Goal: Check status: Check status

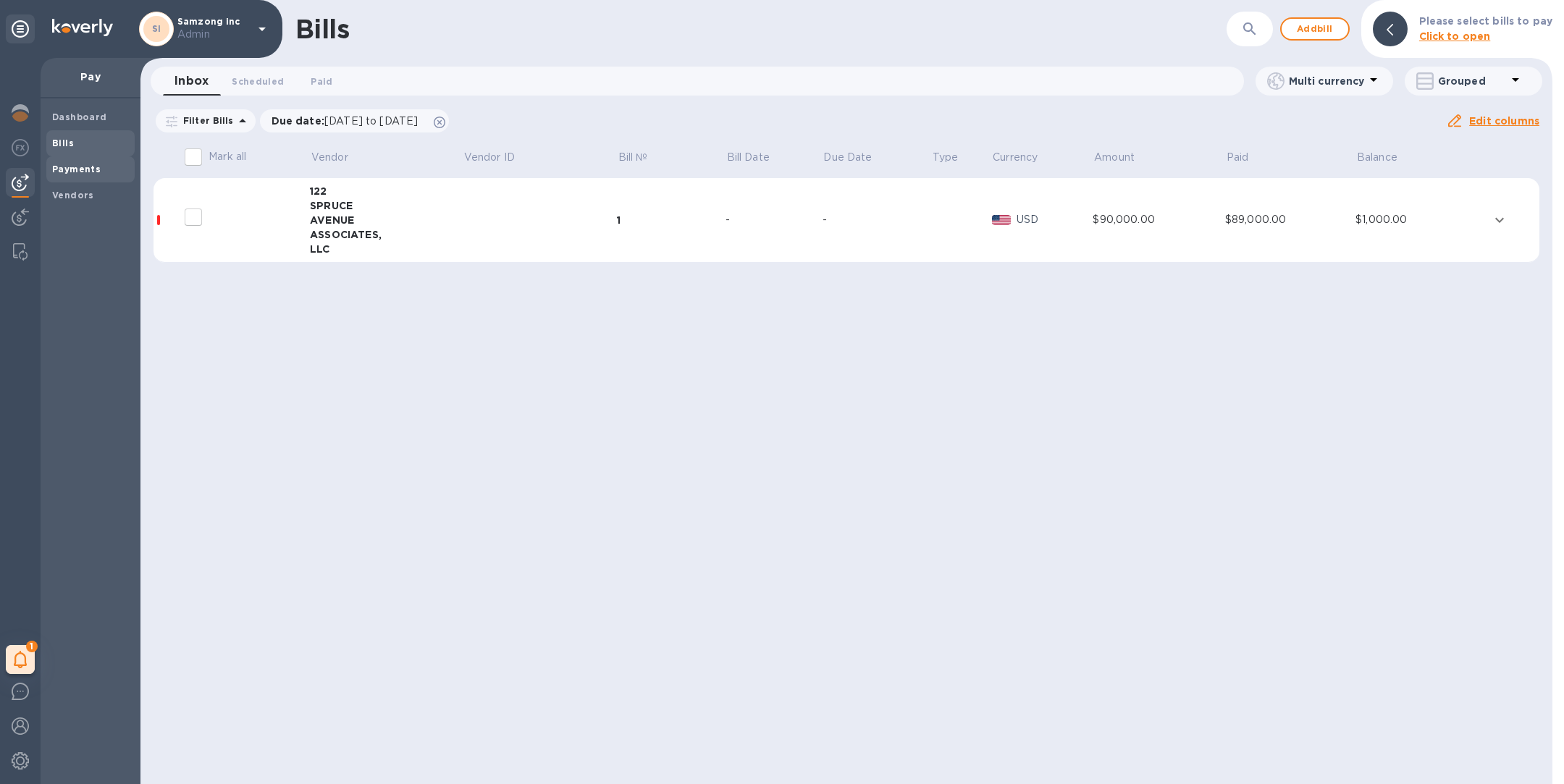
click at [86, 177] on div "Payments" at bounding box center [91, 170] width 88 height 26
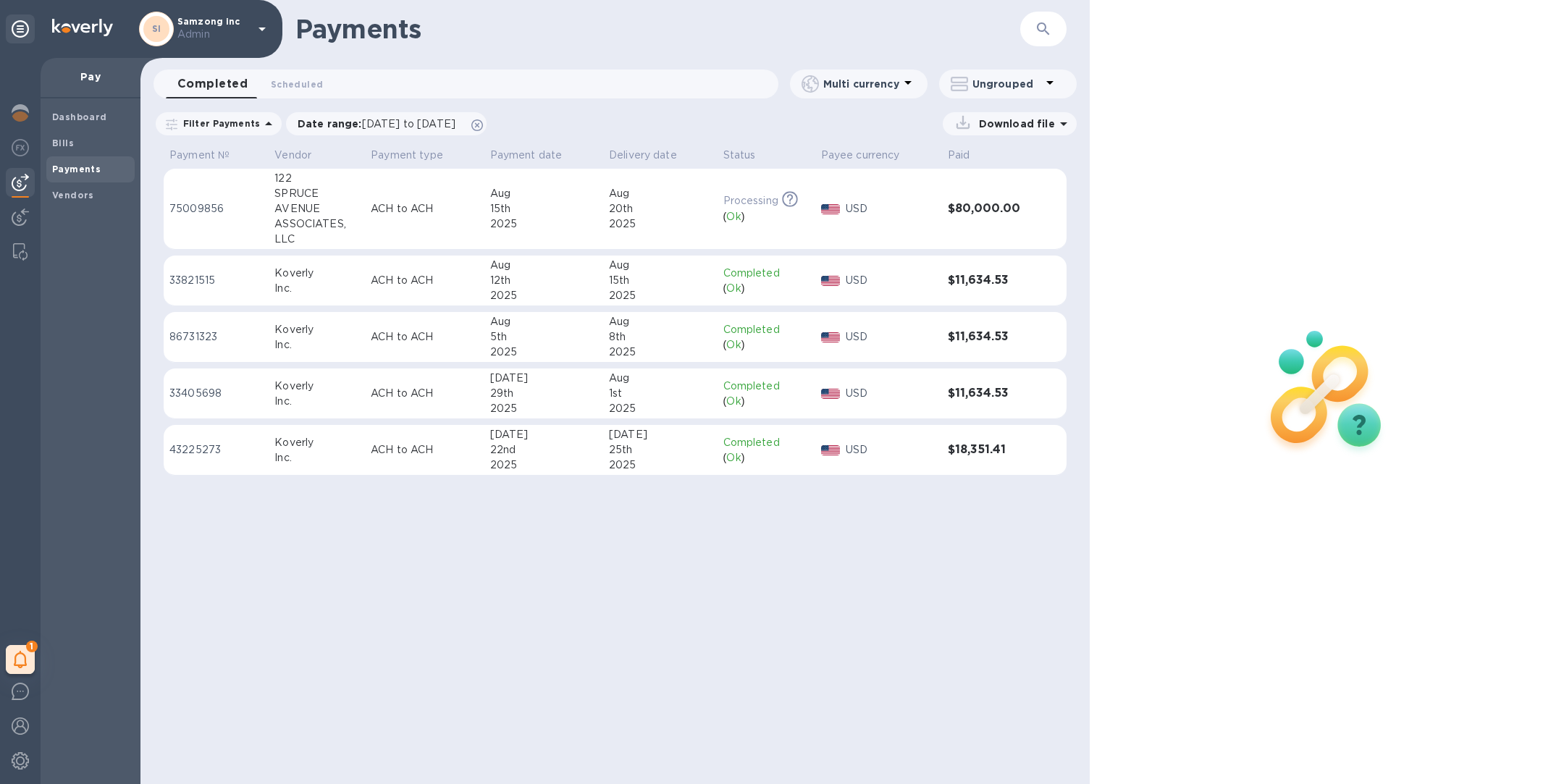
click at [361, 212] on td "[STREET_ADDRESS] ASSOCIATES, LLC" at bounding box center [317, 209] width 96 height 81
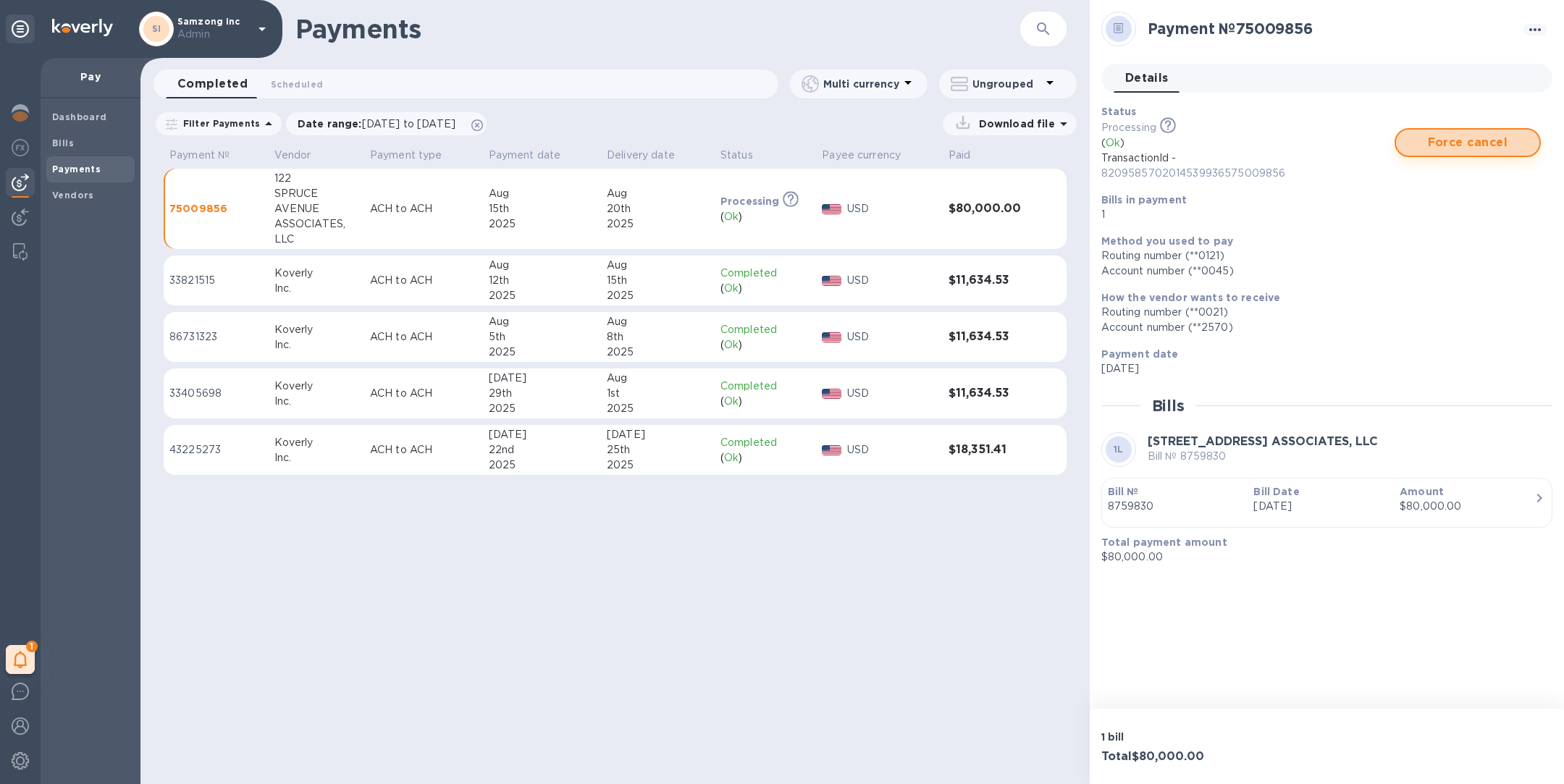
click at [1432, 143] on span "Force cancel" at bounding box center [1468, 143] width 120 height 17
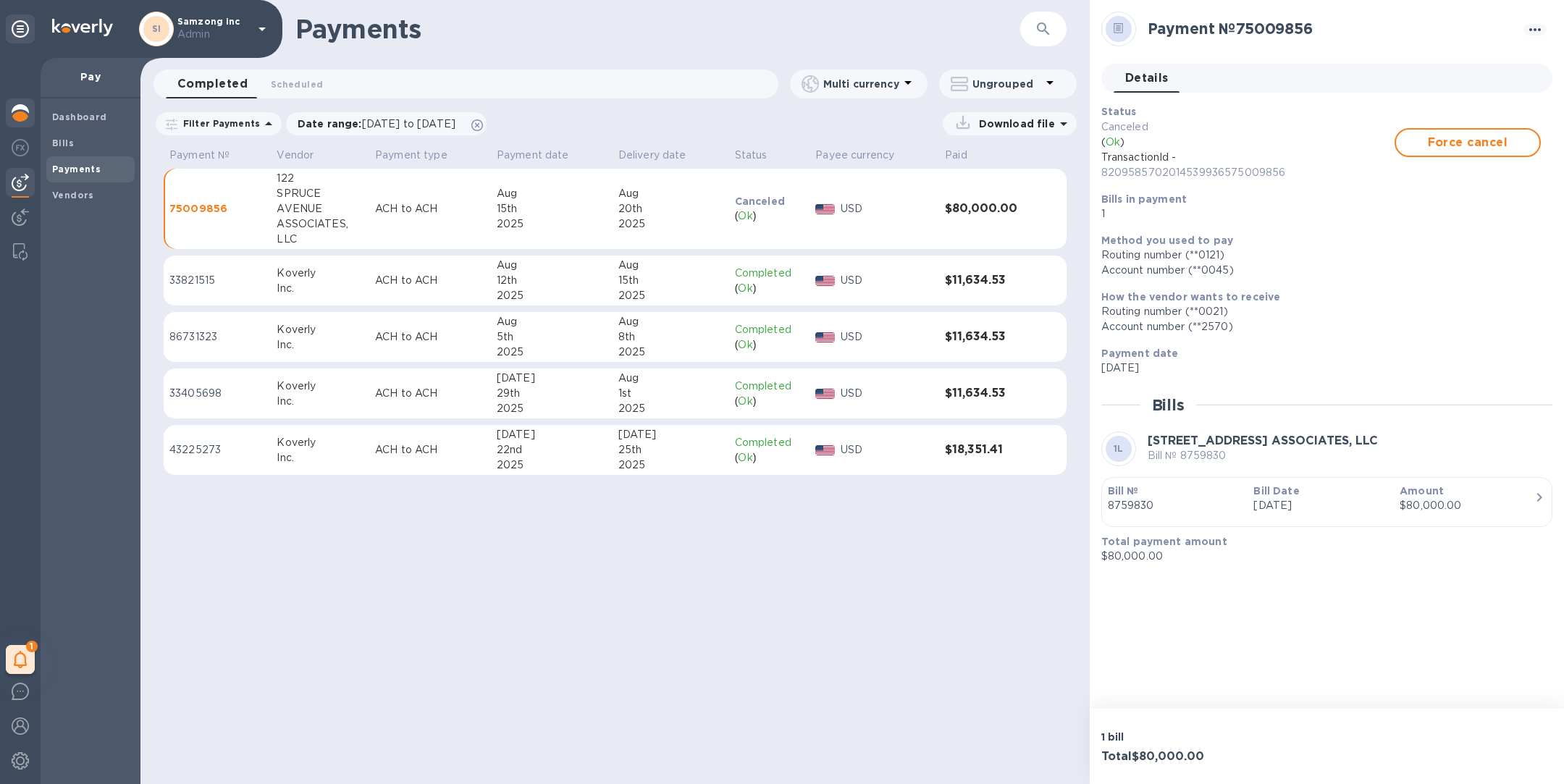
click at [21, 111] on img at bounding box center [20, 113] width 17 height 17
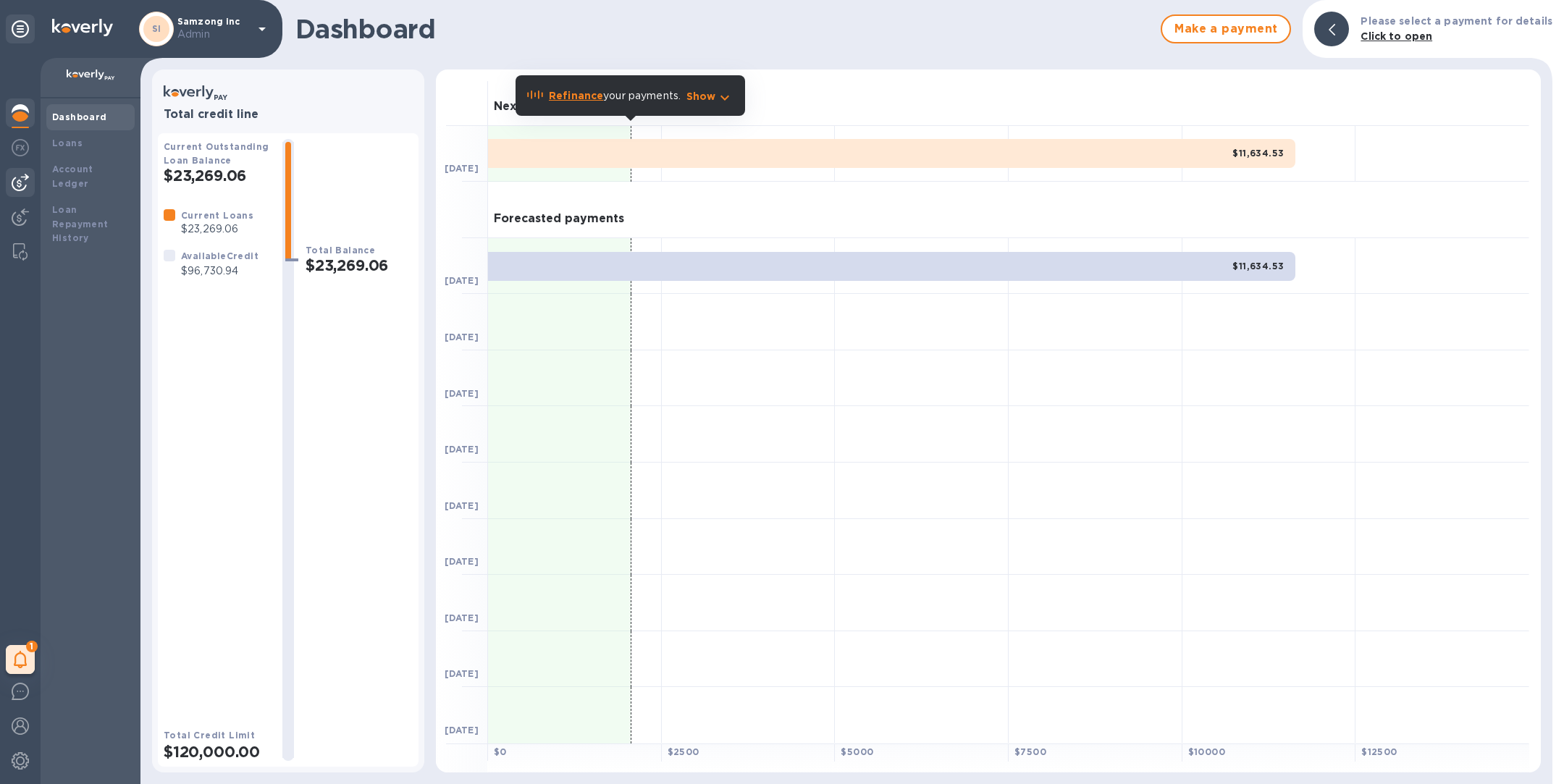
click at [22, 187] on img at bounding box center [20, 183] width 17 height 17
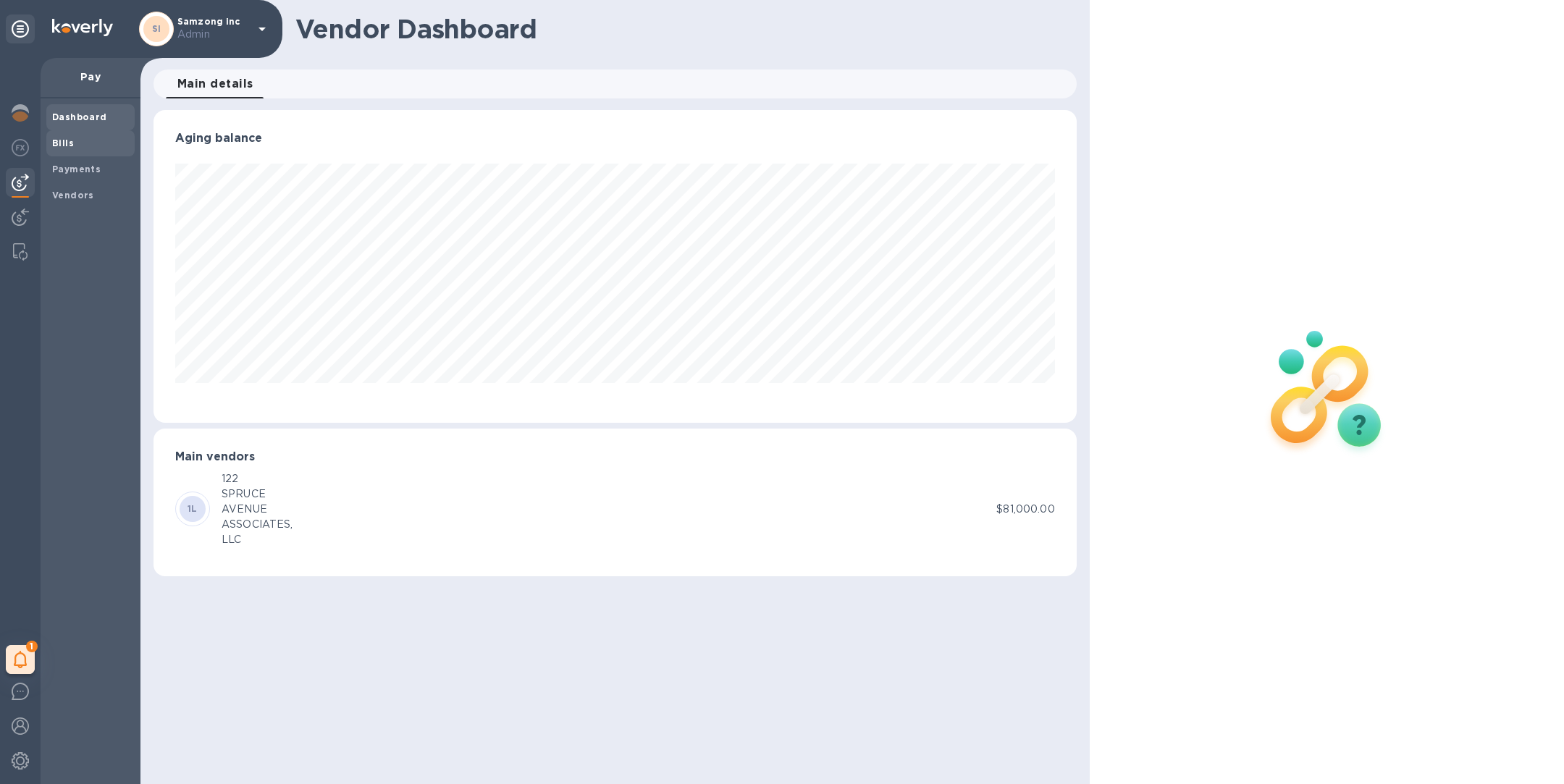
scroll to position [313, 923]
click at [75, 164] on b "Payments" at bounding box center [76, 169] width 49 height 11
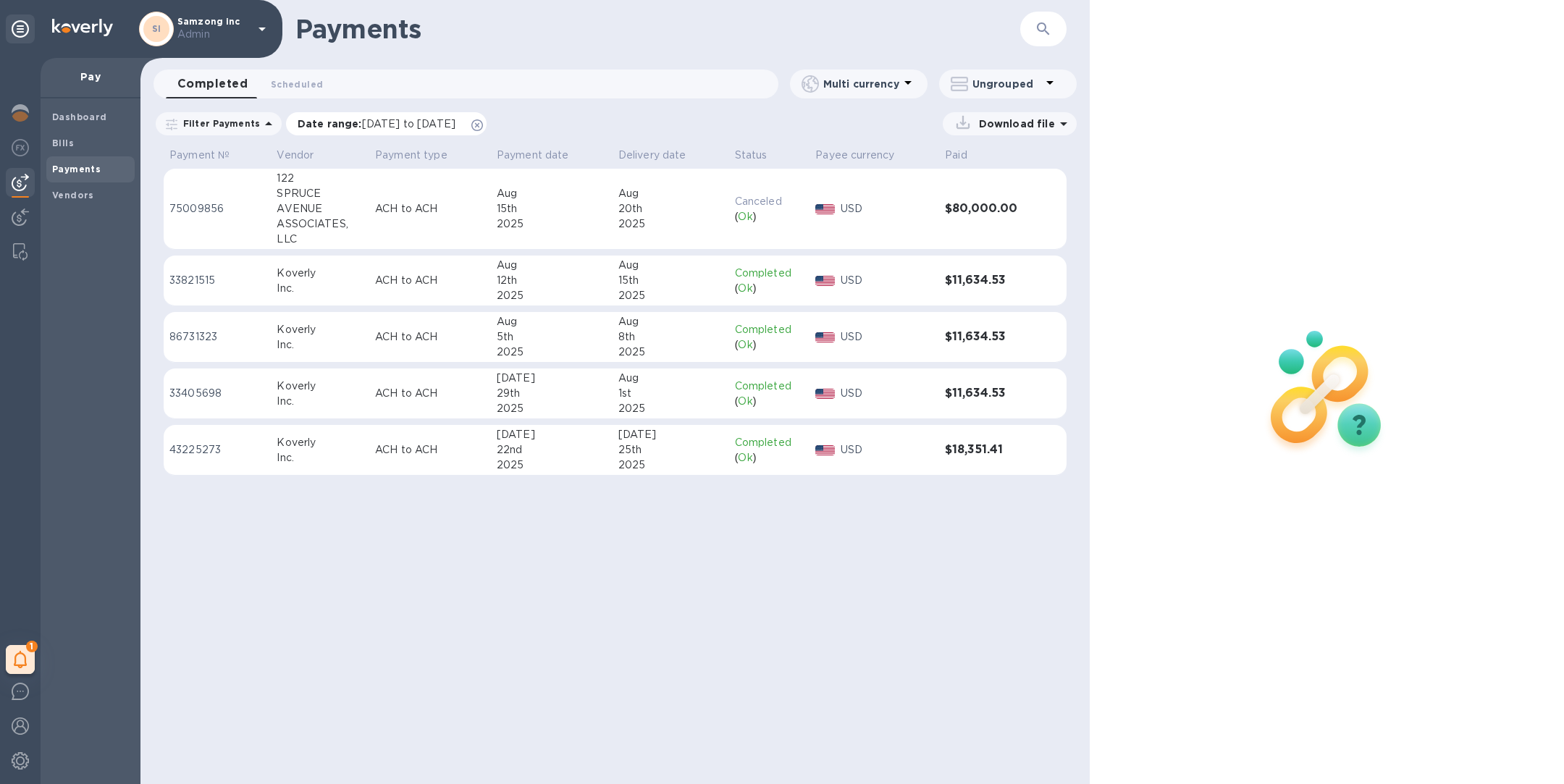
click at [483, 122] on icon at bounding box center [477, 125] width 12 height 12
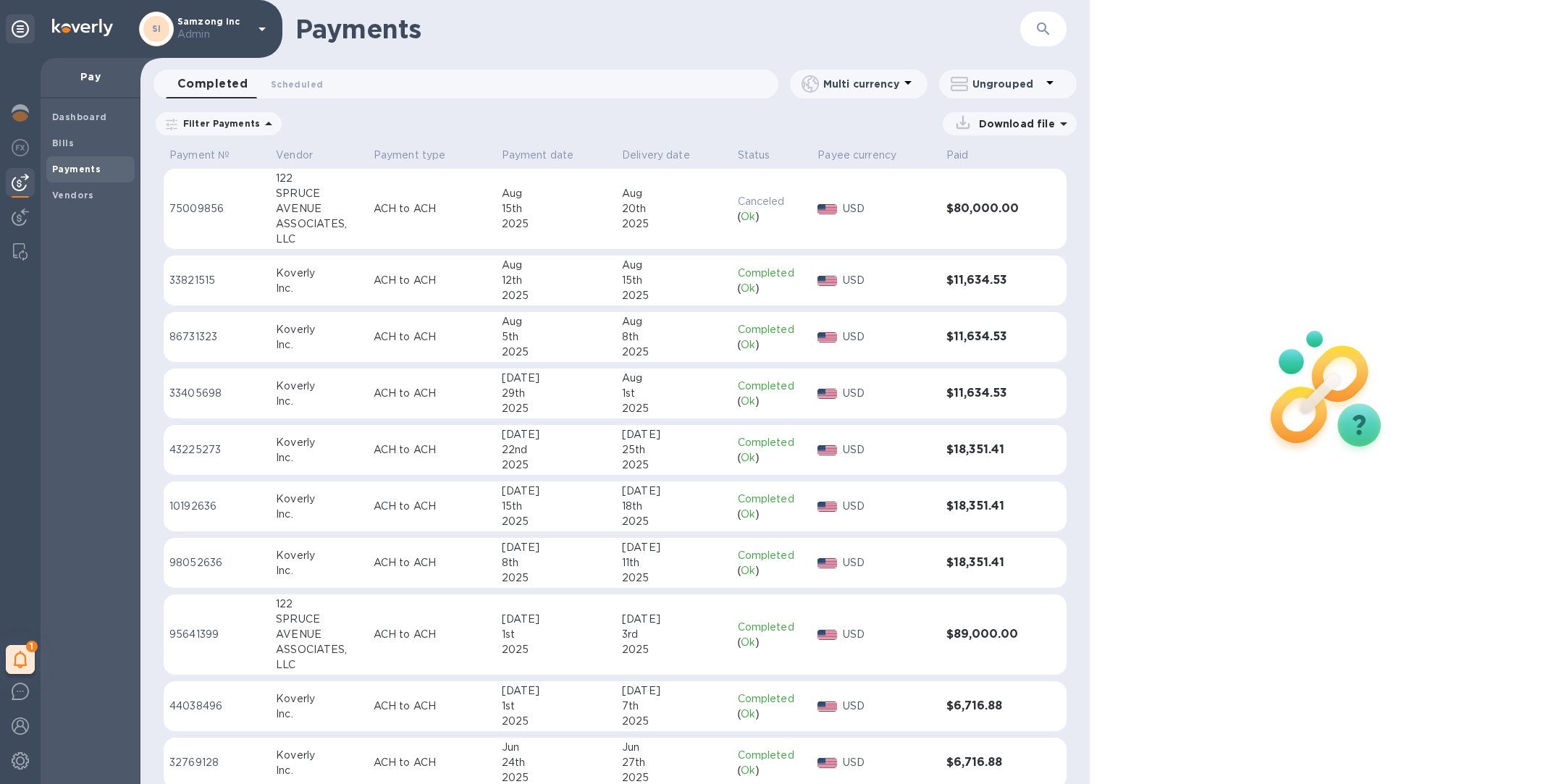
click at [356, 624] on div "SPRUCE" at bounding box center [319, 619] width 86 height 15
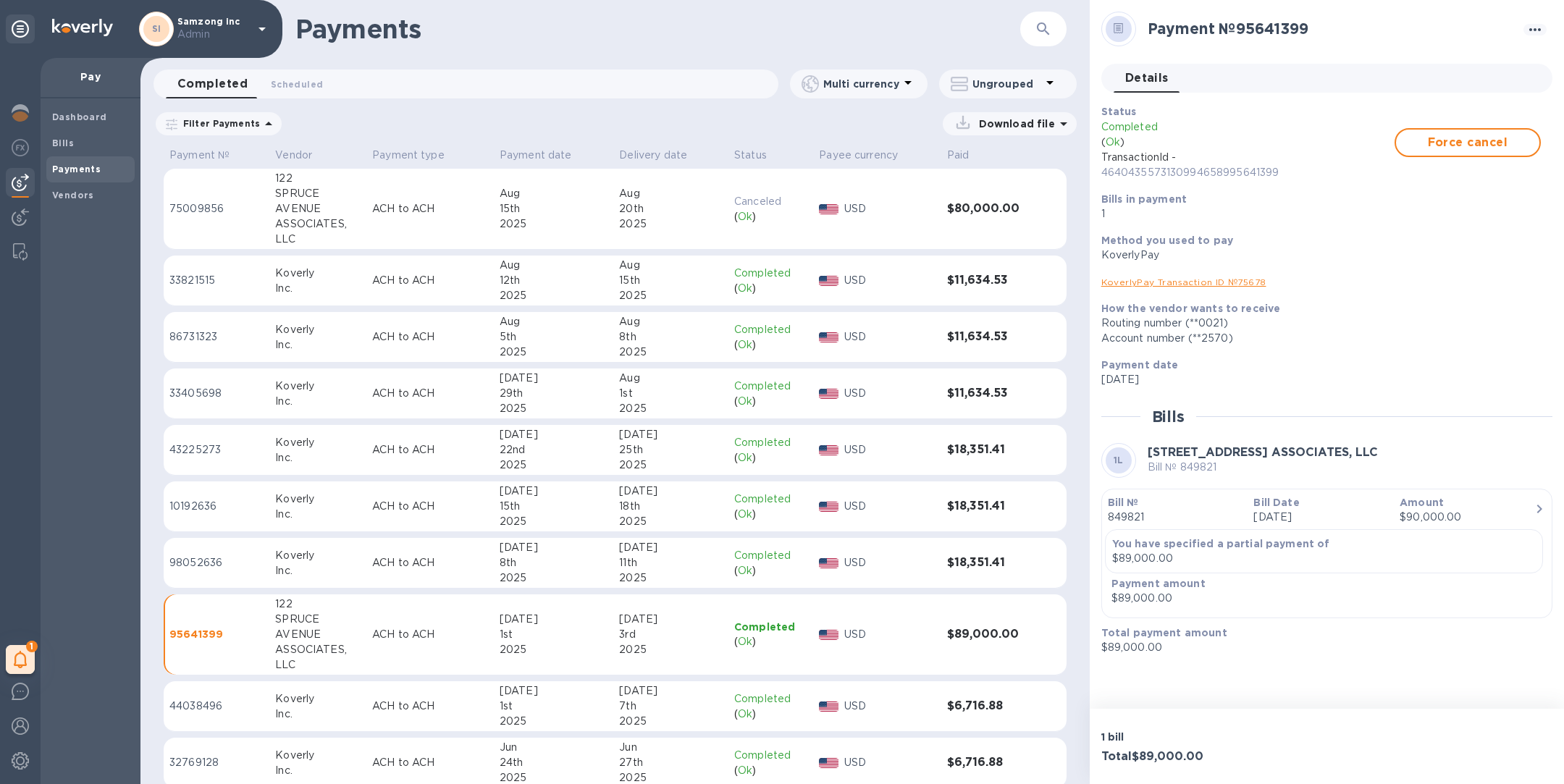
click at [1424, 498] on b "Amount" at bounding box center [1421, 502] width 44 height 12
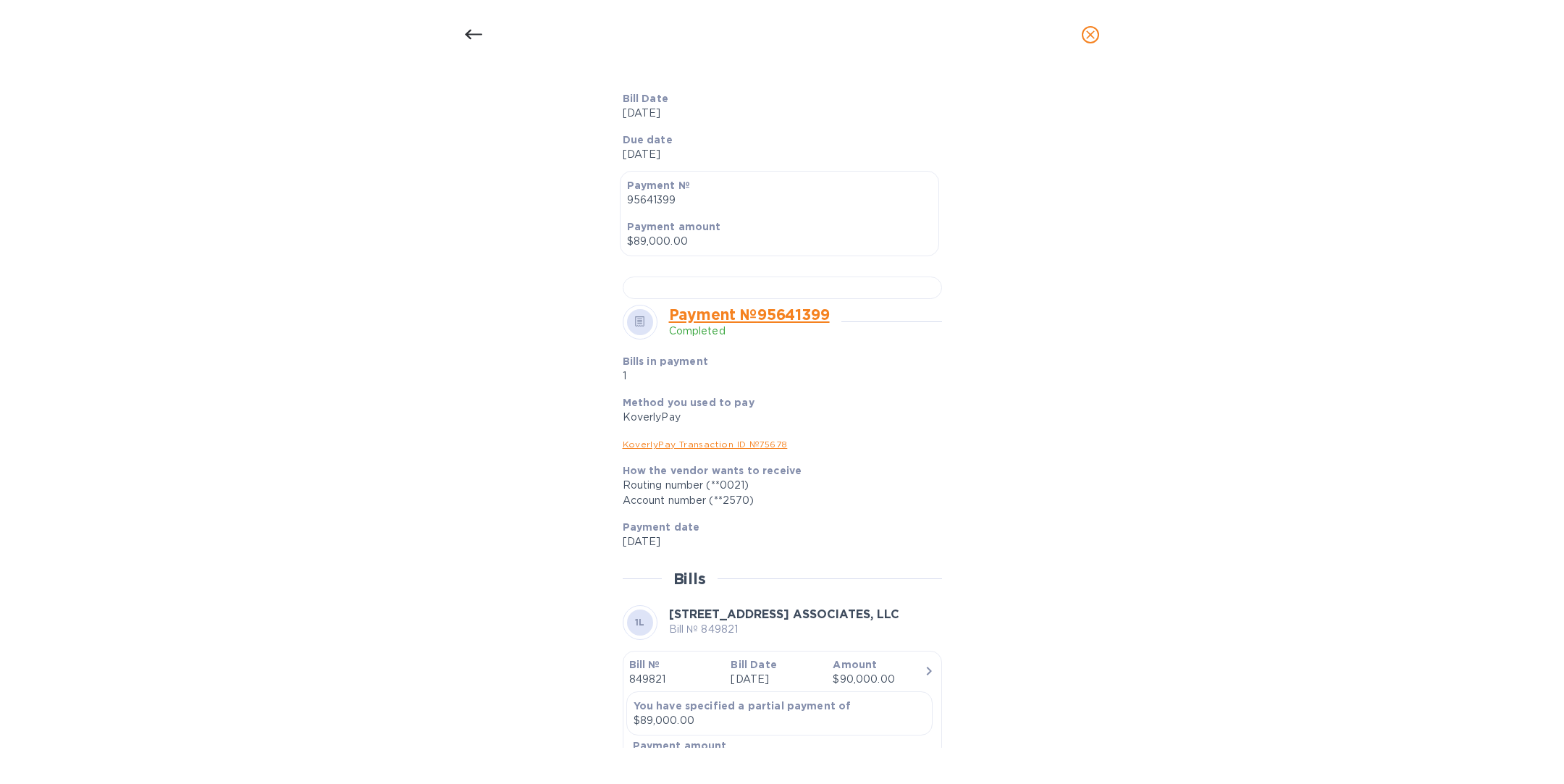
scroll to position [355, 0]
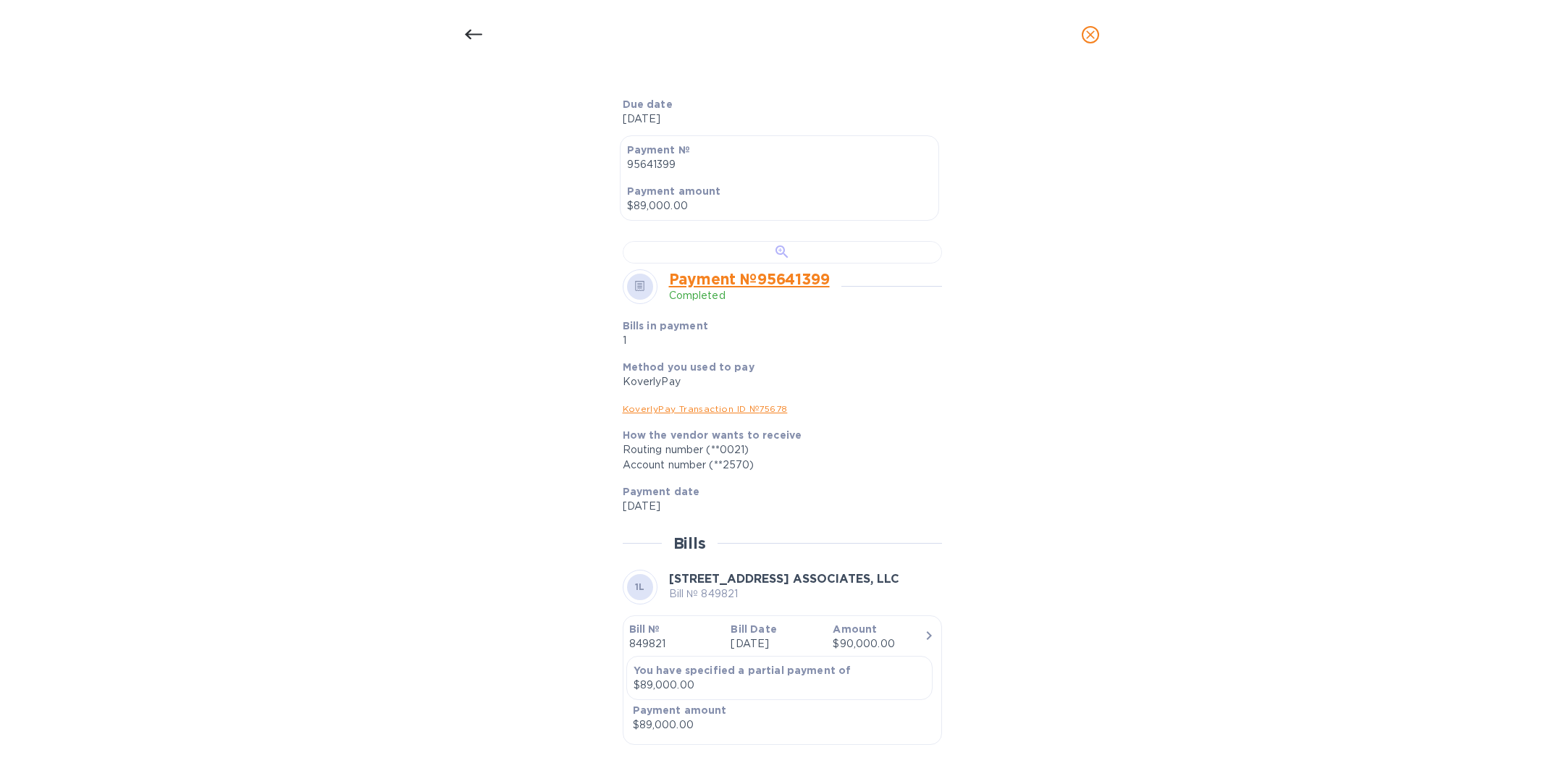
click at [787, 264] on div at bounding box center [782, 252] width 320 height 22
click at [473, 36] on icon at bounding box center [473, 35] width 17 height 17
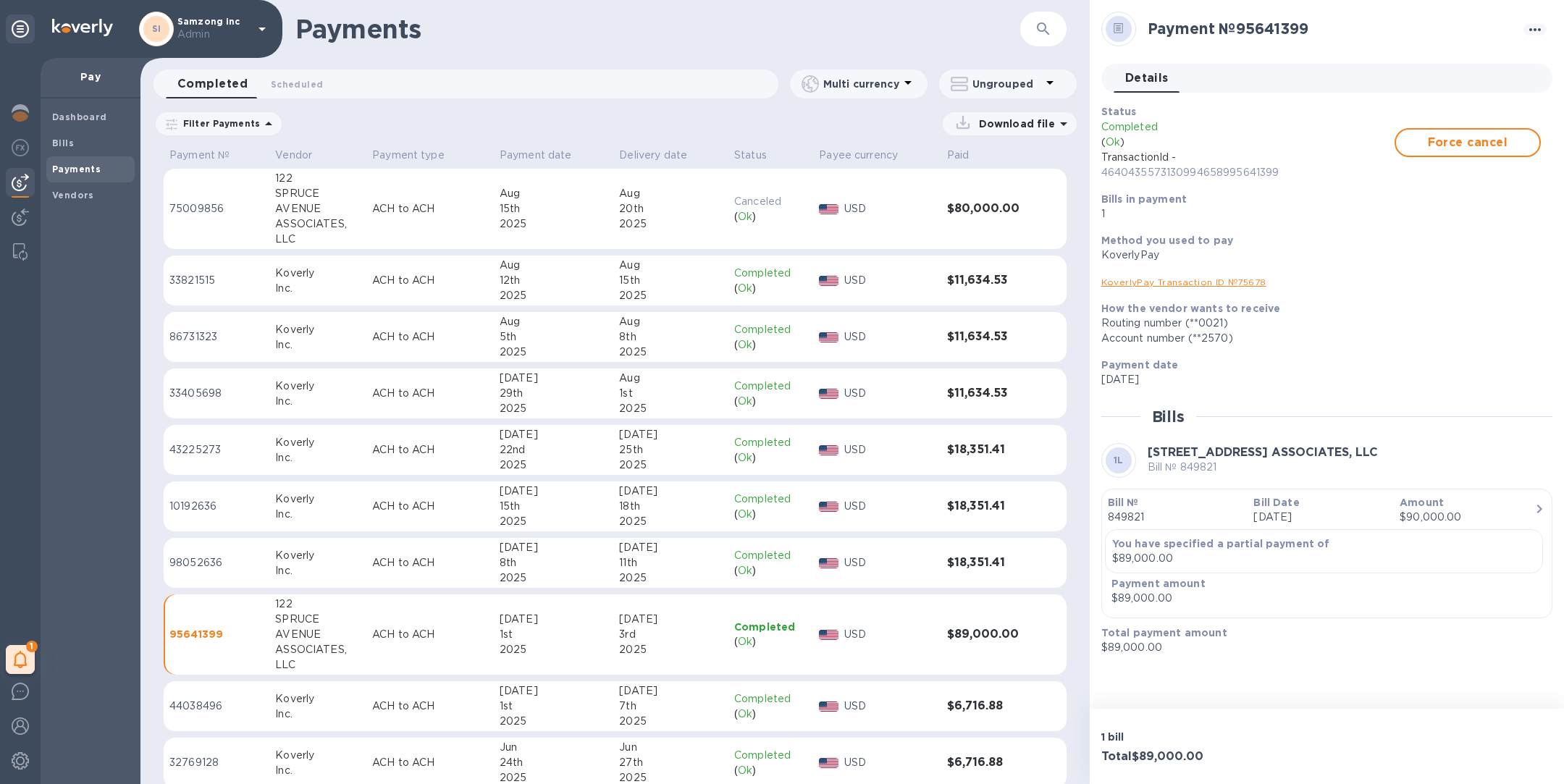
scroll to position [339, 0]
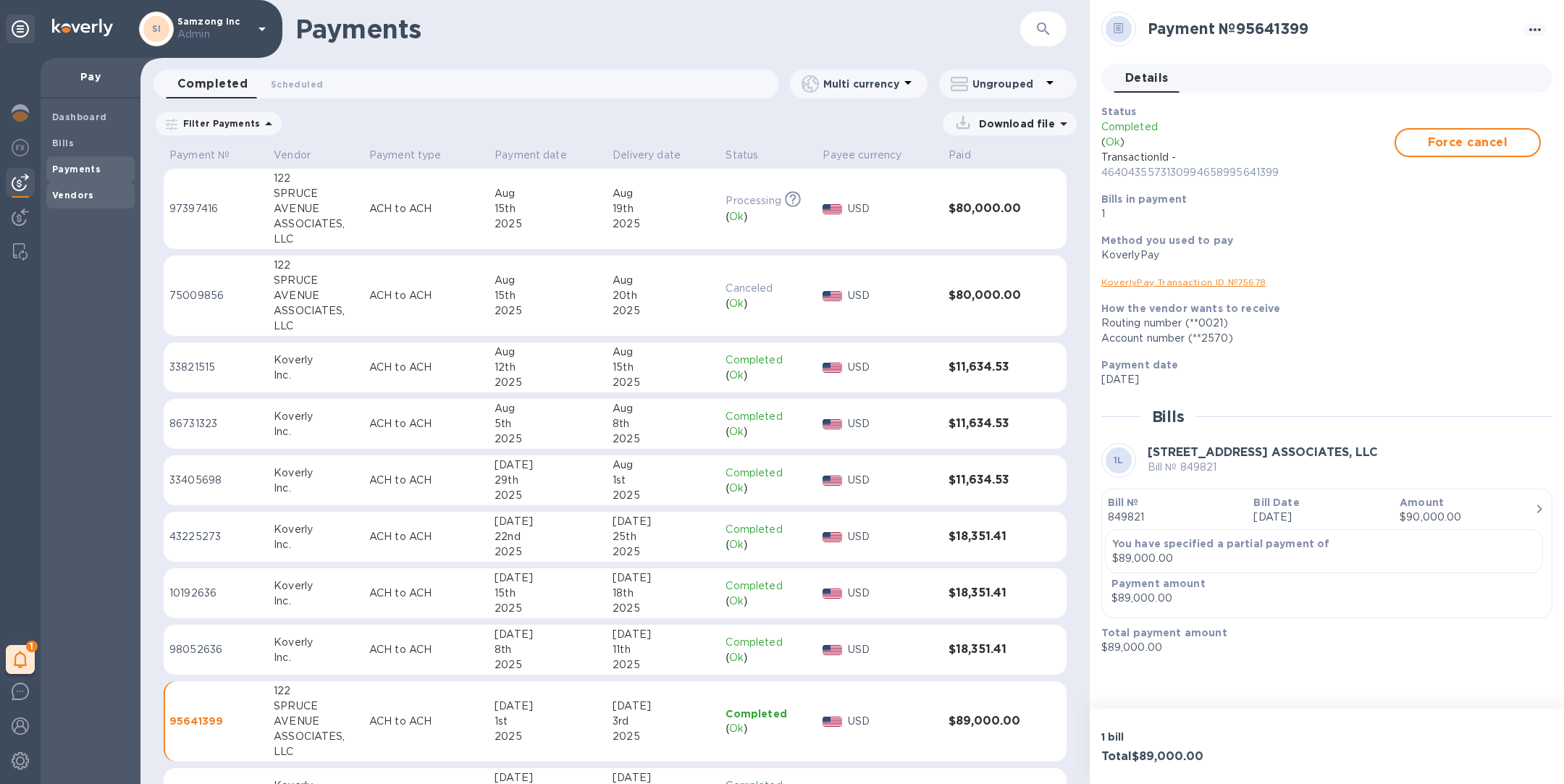
click at [83, 190] on b "Vendors" at bounding box center [73, 195] width 42 height 11
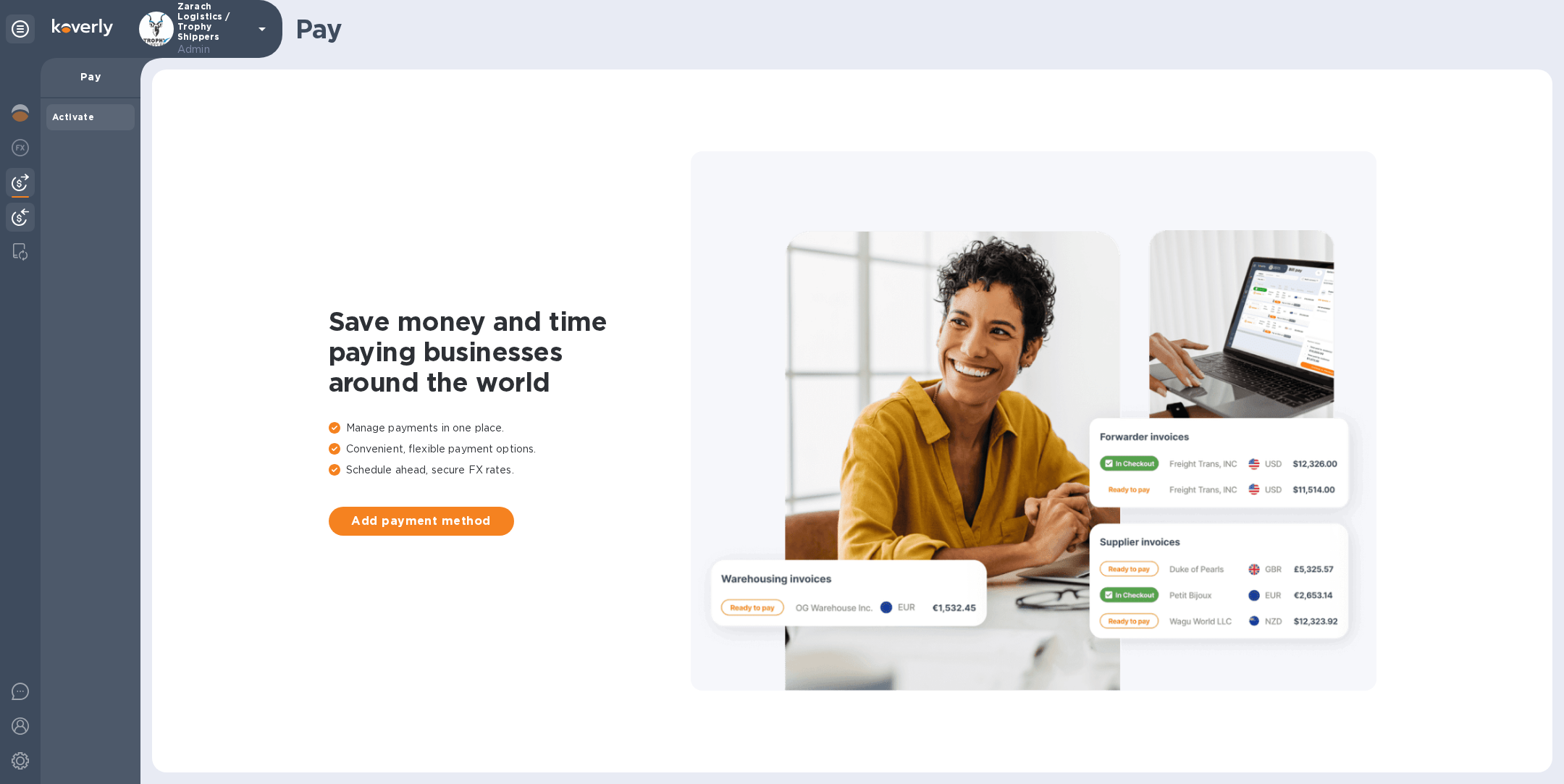
click at [17, 223] on img at bounding box center [20, 217] width 17 height 17
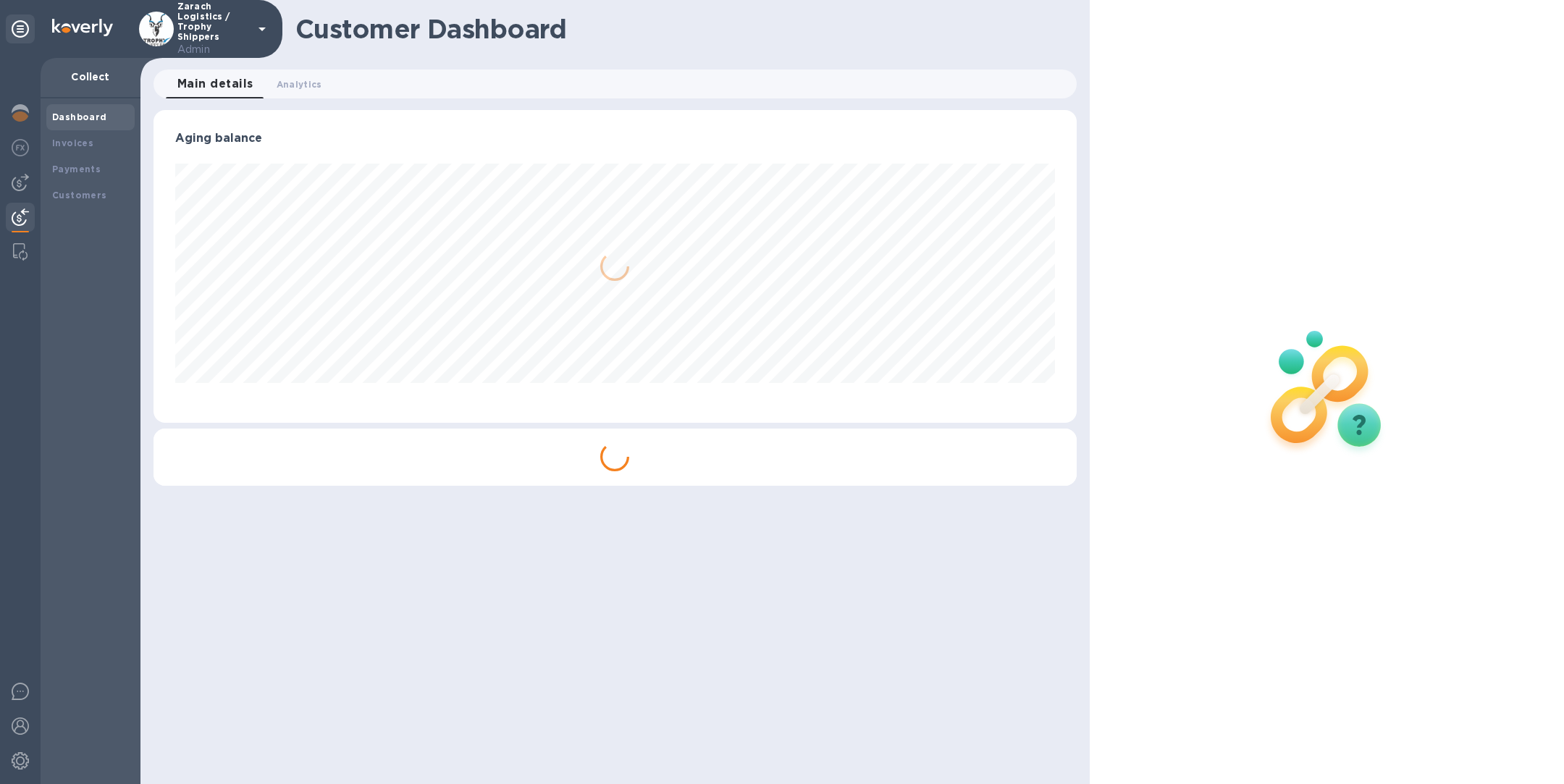
scroll to position [313, 923]
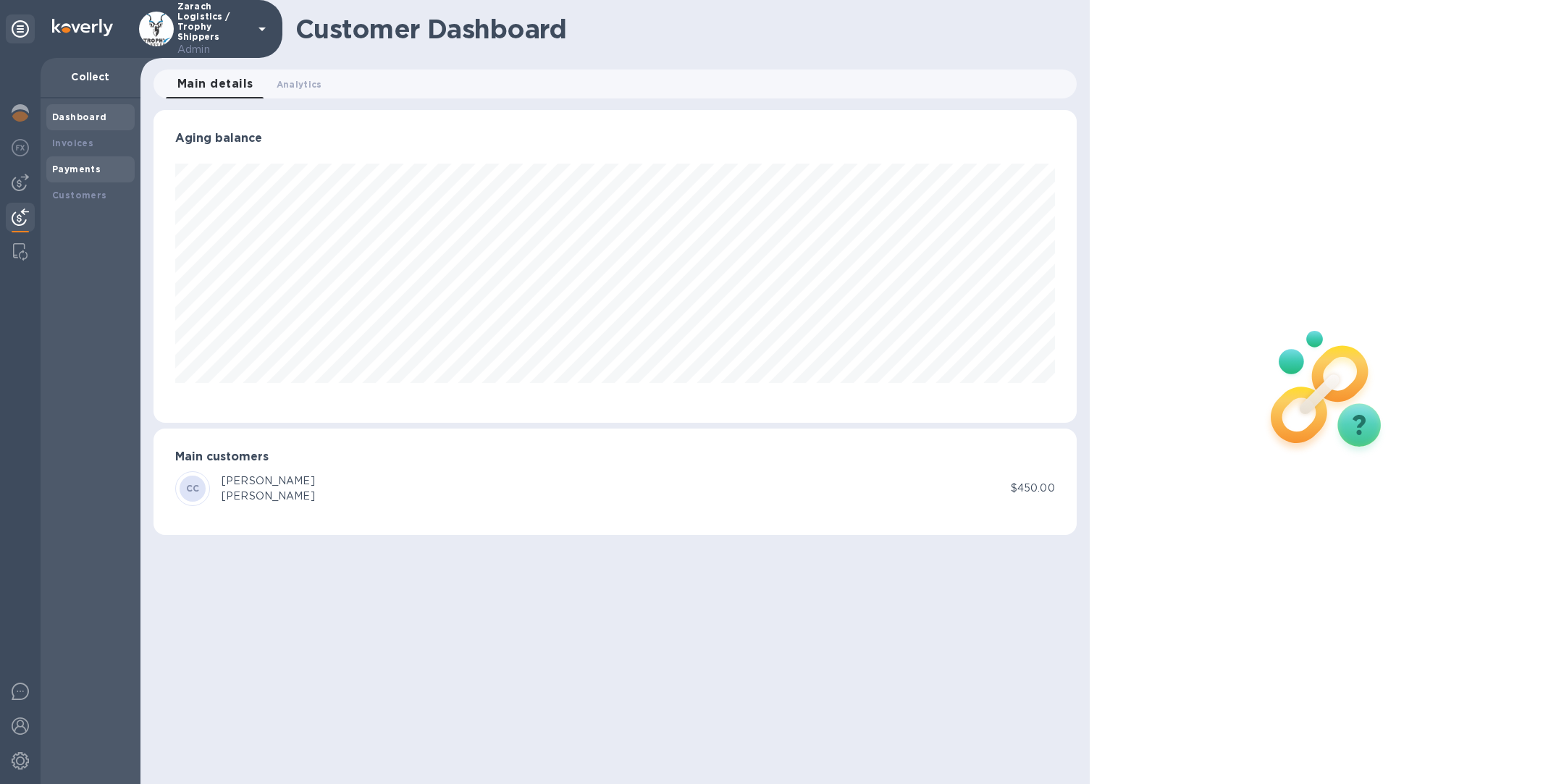
click at [76, 166] on b "Payments" at bounding box center [76, 169] width 49 height 11
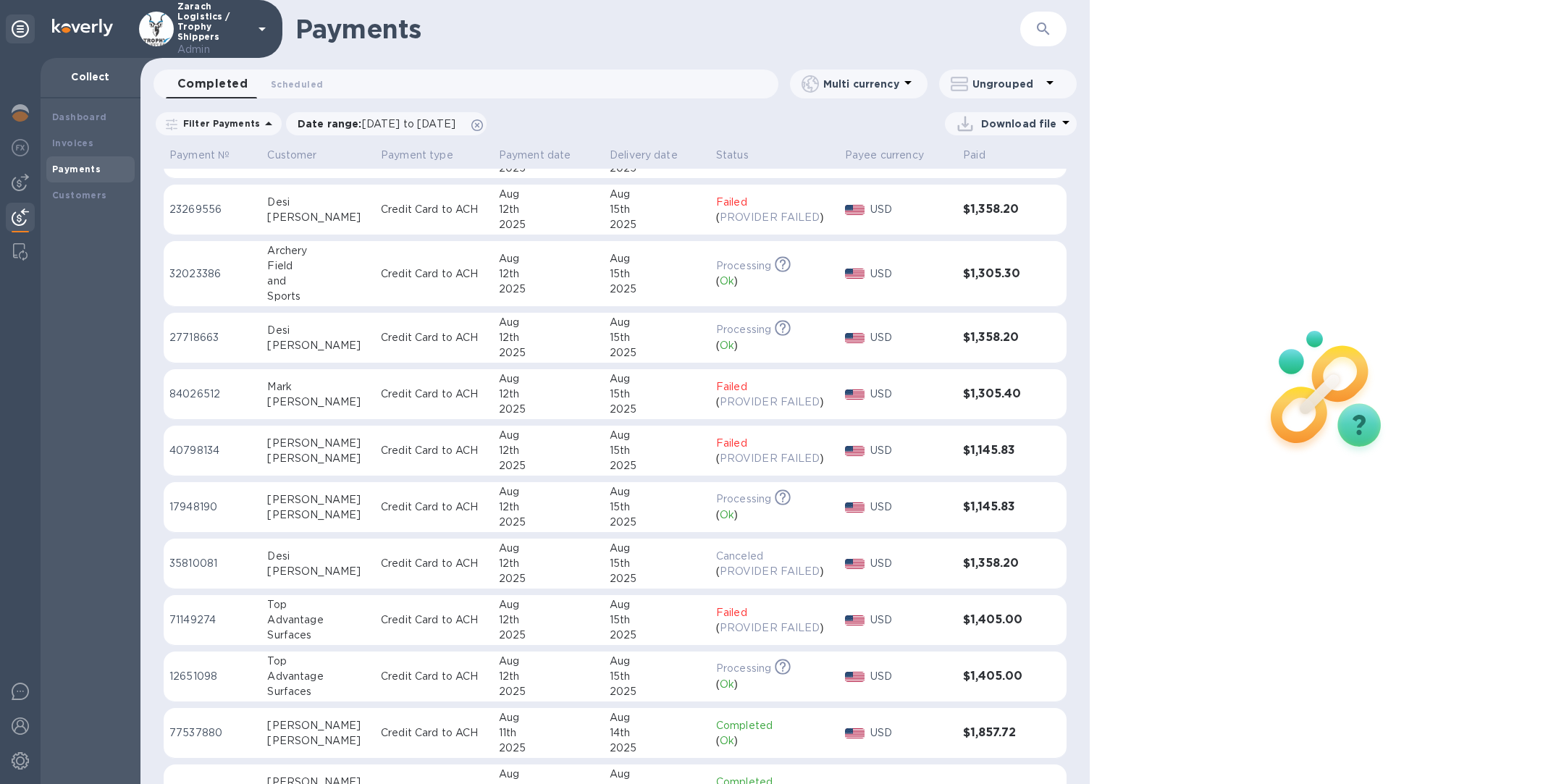
scroll to position [1416, 0]
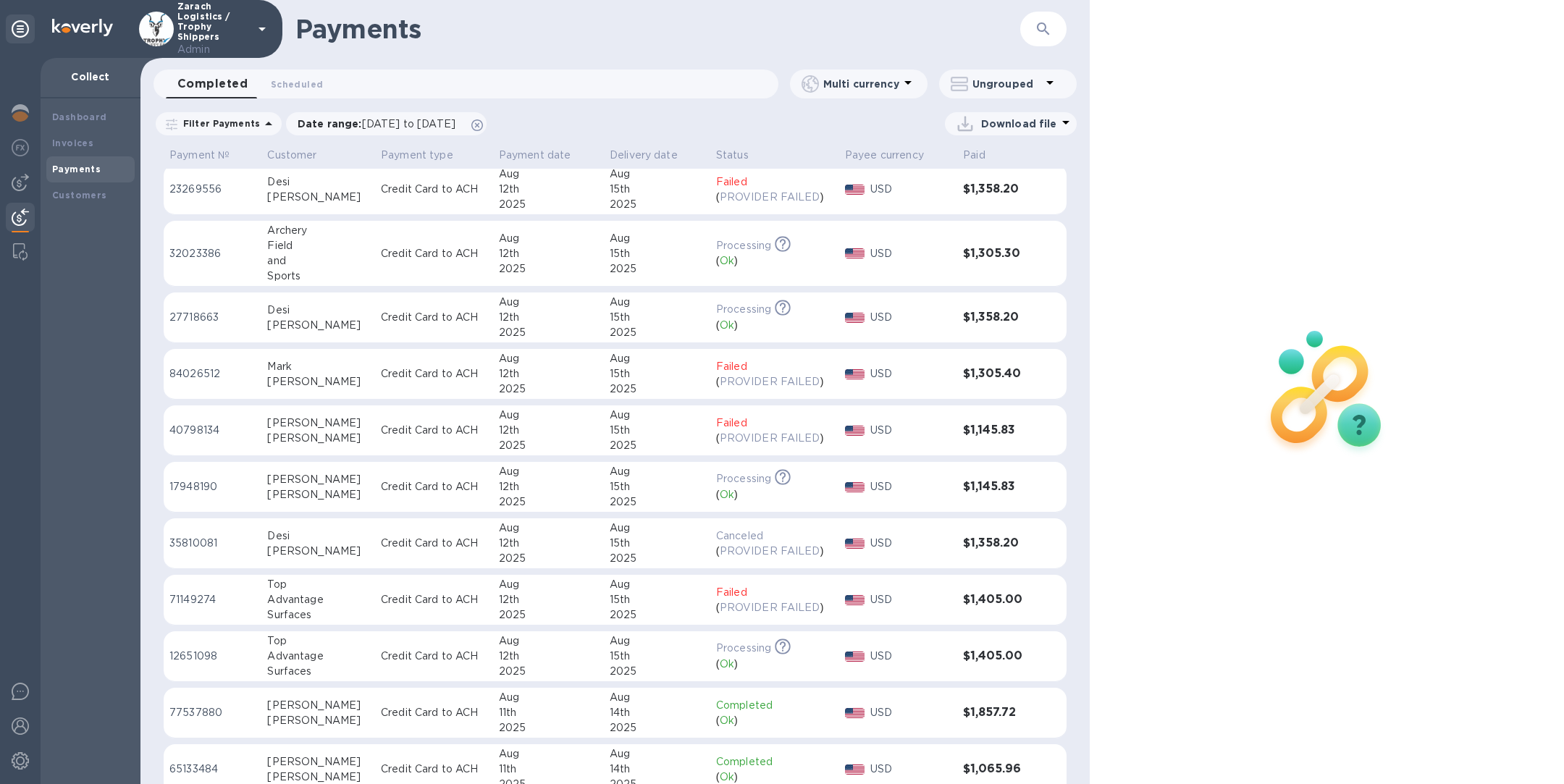
click at [1047, 30] on icon "button" at bounding box center [1044, 29] width 17 height 17
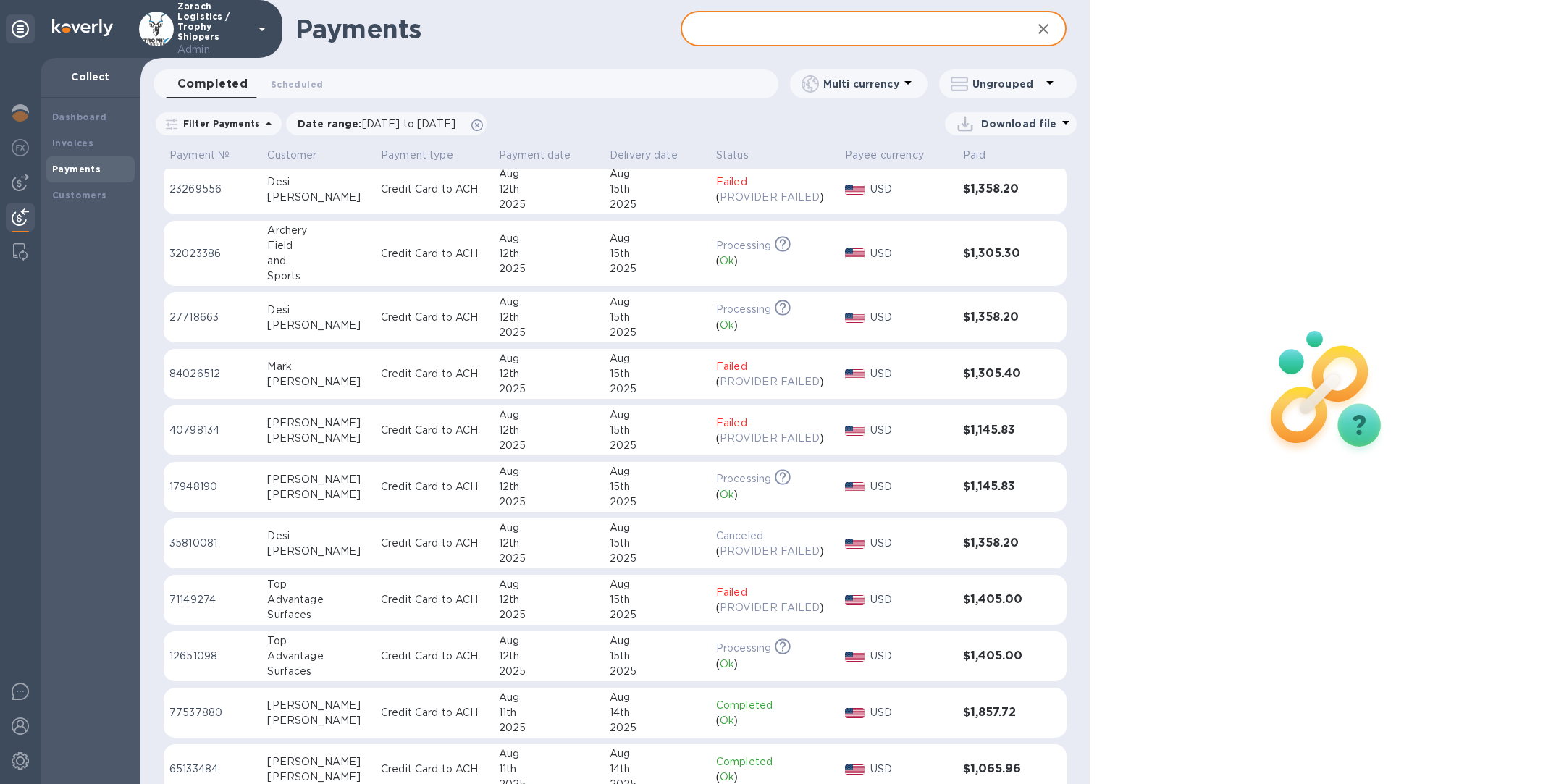
paste input "2436817"
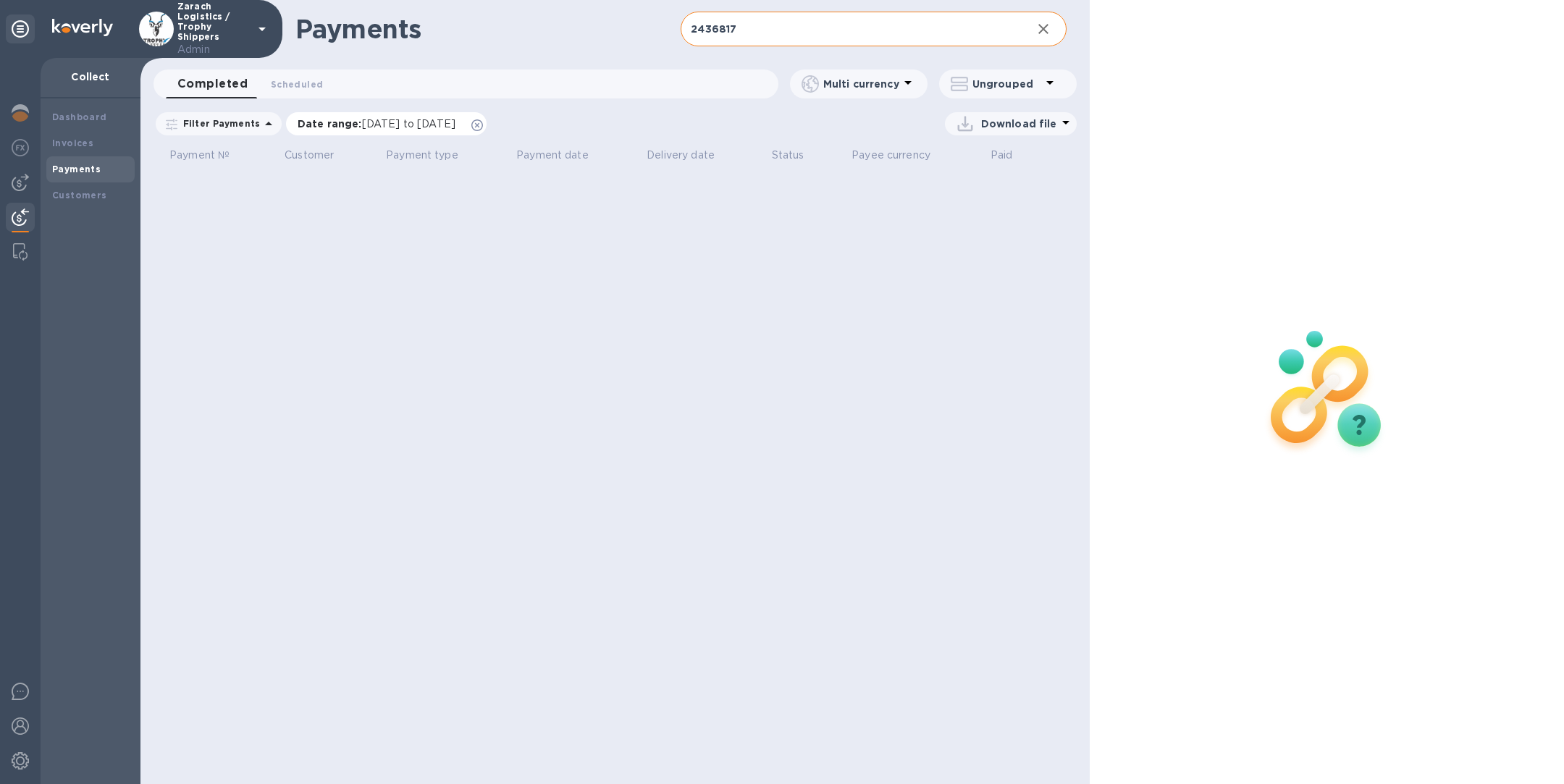
click at [483, 124] on icon at bounding box center [477, 125] width 12 height 12
click at [828, 27] on input "2436817" at bounding box center [850, 29] width 339 height 36
paste input "848.10"
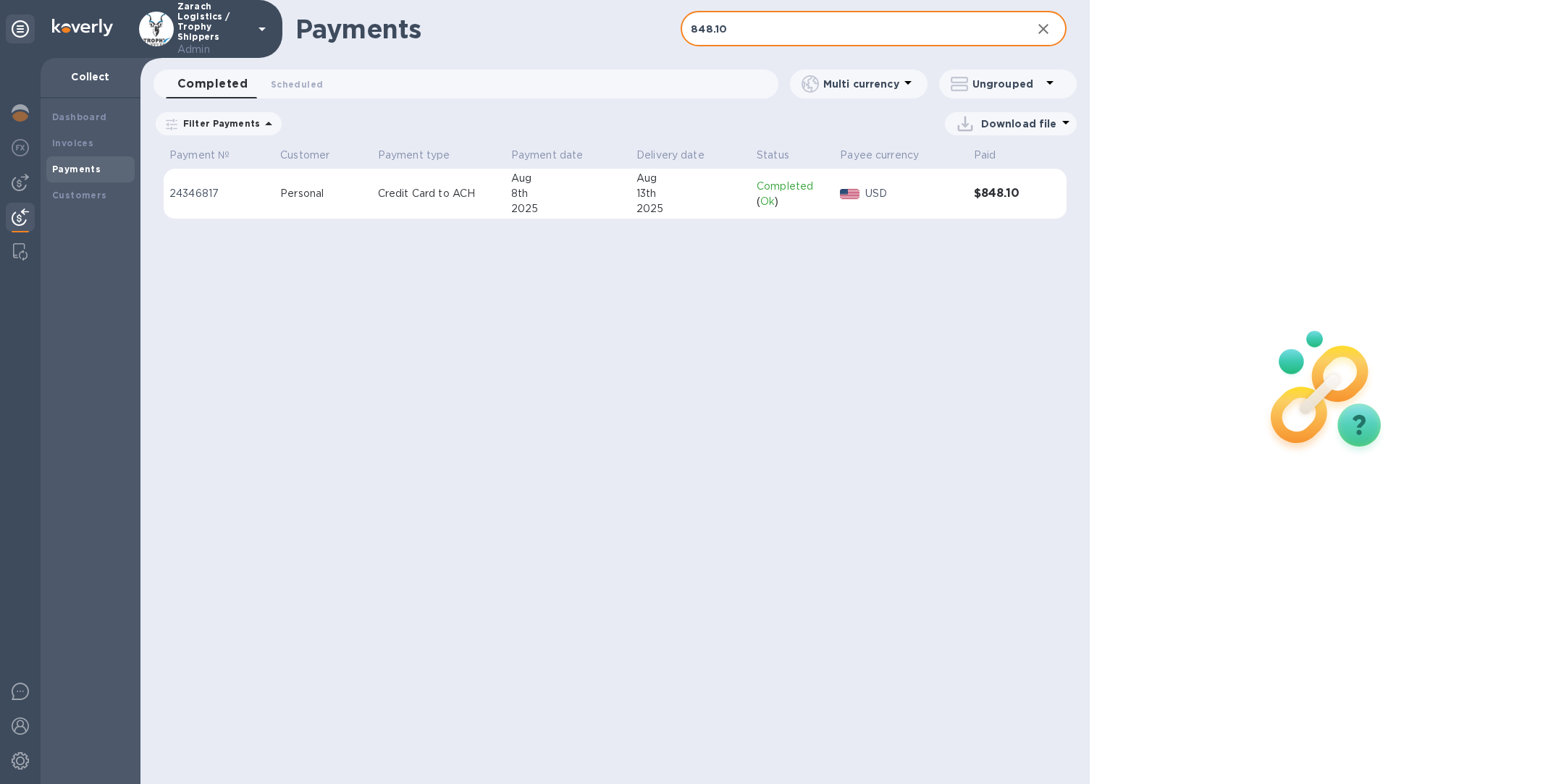
type input "848.10"
click at [434, 203] on td "Credit Card to ACH" at bounding box center [439, 194] width 133 height 51
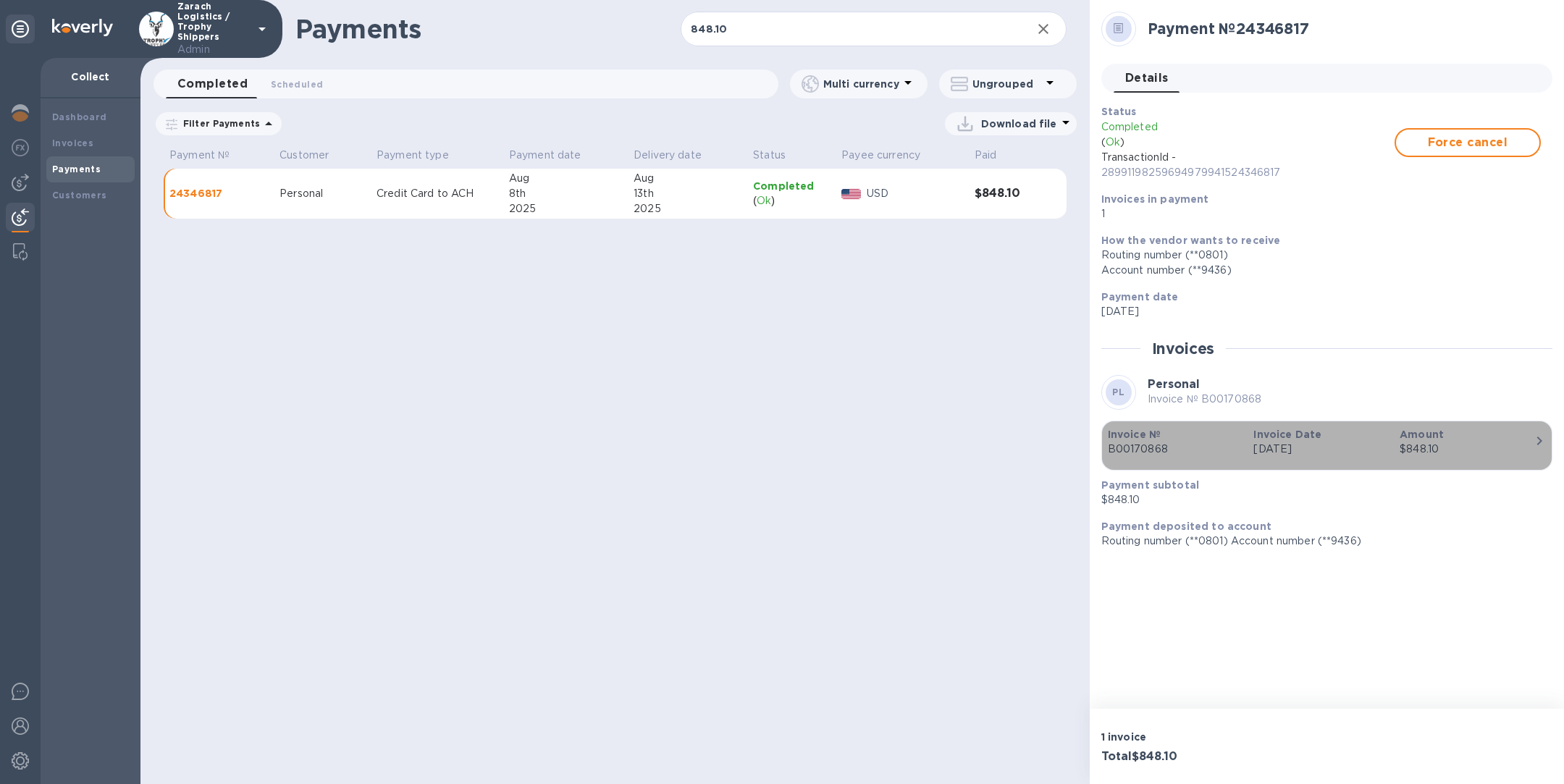
drag, startPoint x: 1173, startPoint y: 449, endPoint x: 1112, endPoint y: 450, distance: 61.0
click at [1112, 450] on p "B00170868" at bounding box center [1176, 449] width 135 height 15
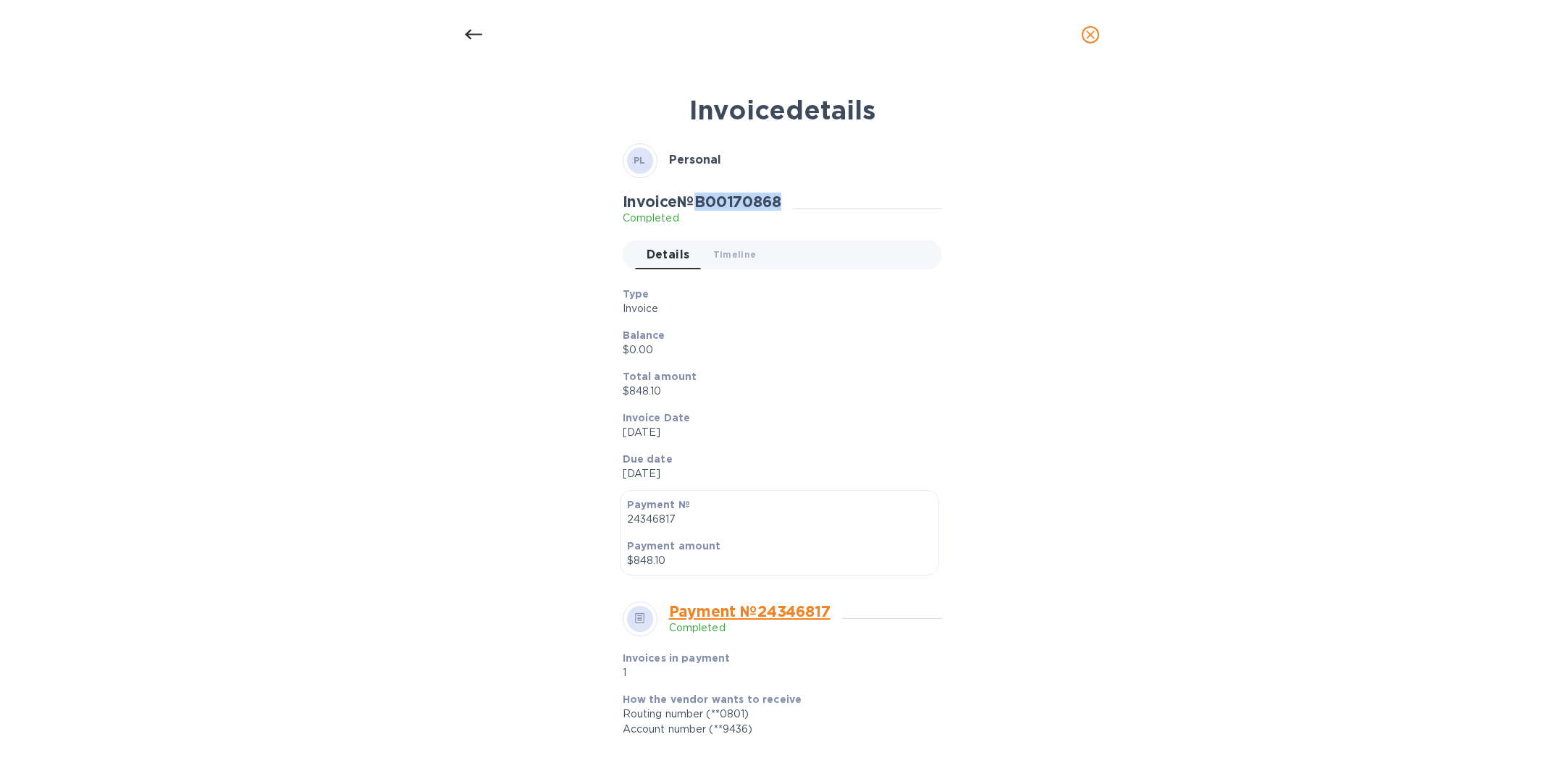
drag, startPoint x: 702, startPoint y: 201, endPoint x: 794, endPoint y: 201, distance: 92.0
click at [793, 201] on div "Invoice № B00170868 Completed" at bounding box center [707, 209] width 170 height 33
copy h2 "B00170868"
click at [1091, 36] on icon "close" at bounding box center [1091, 35] width 14 height 14
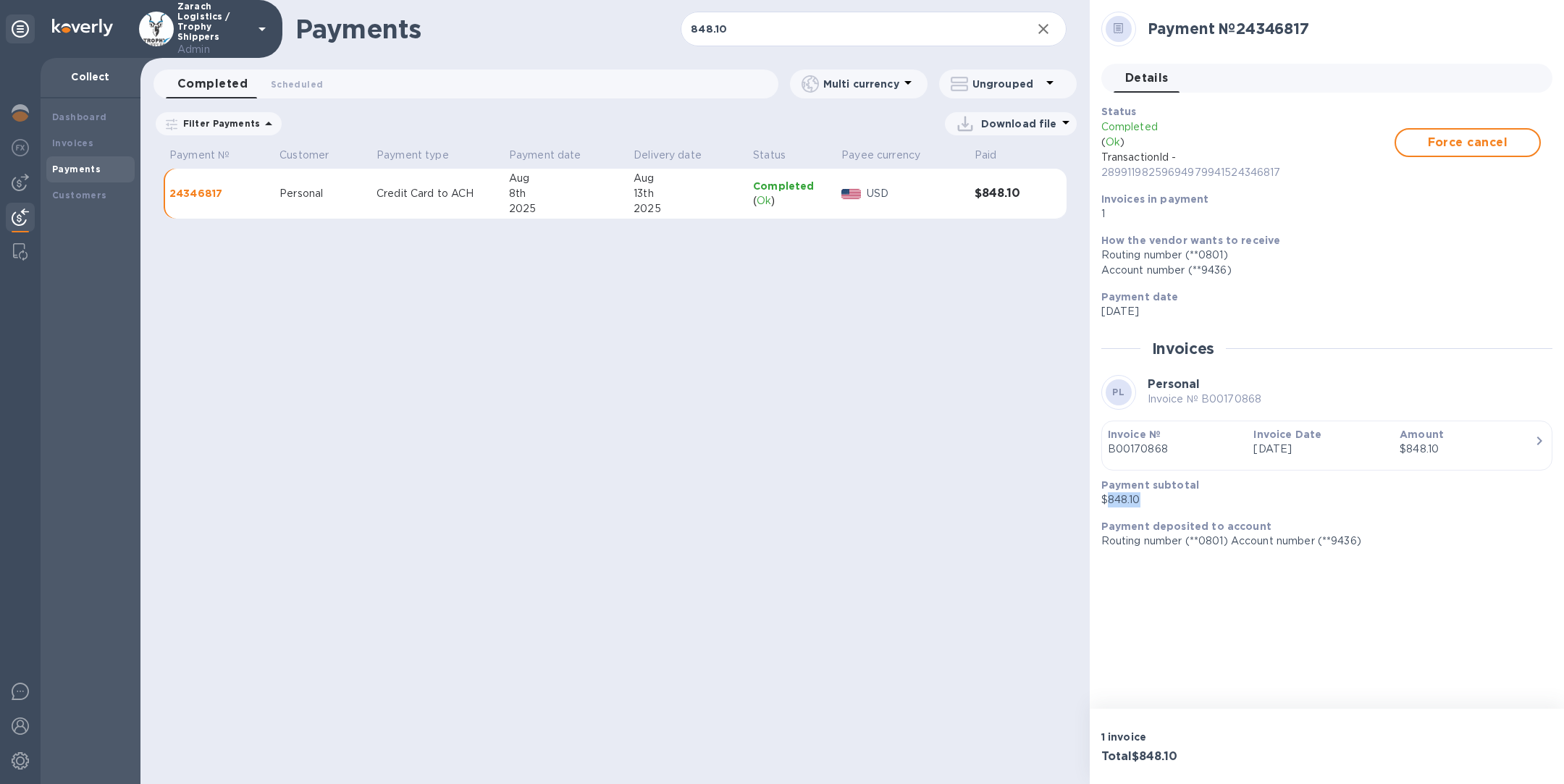
drag, startPoint x: 1169, startPoint y: 506, endPoint x: 1108, endPoint y: 499, distance: 61.4
click at [1108, 499] on p "$848.10" at bounding box center [1321, 499] width 439 height 15
copy p "848.10"
